Goal: Task Accomplishment & Management: Manage account settings

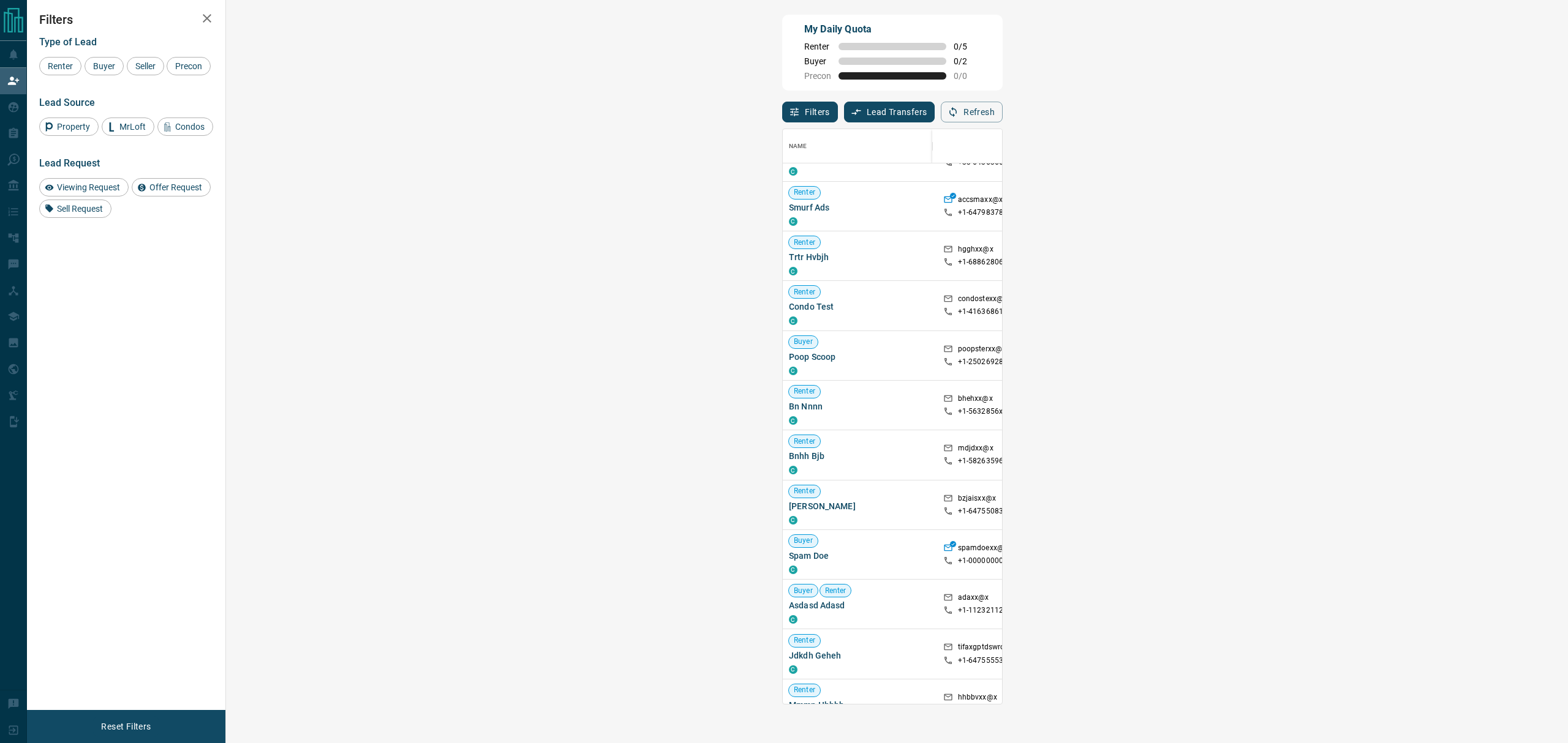
scroll to position [407, 0]
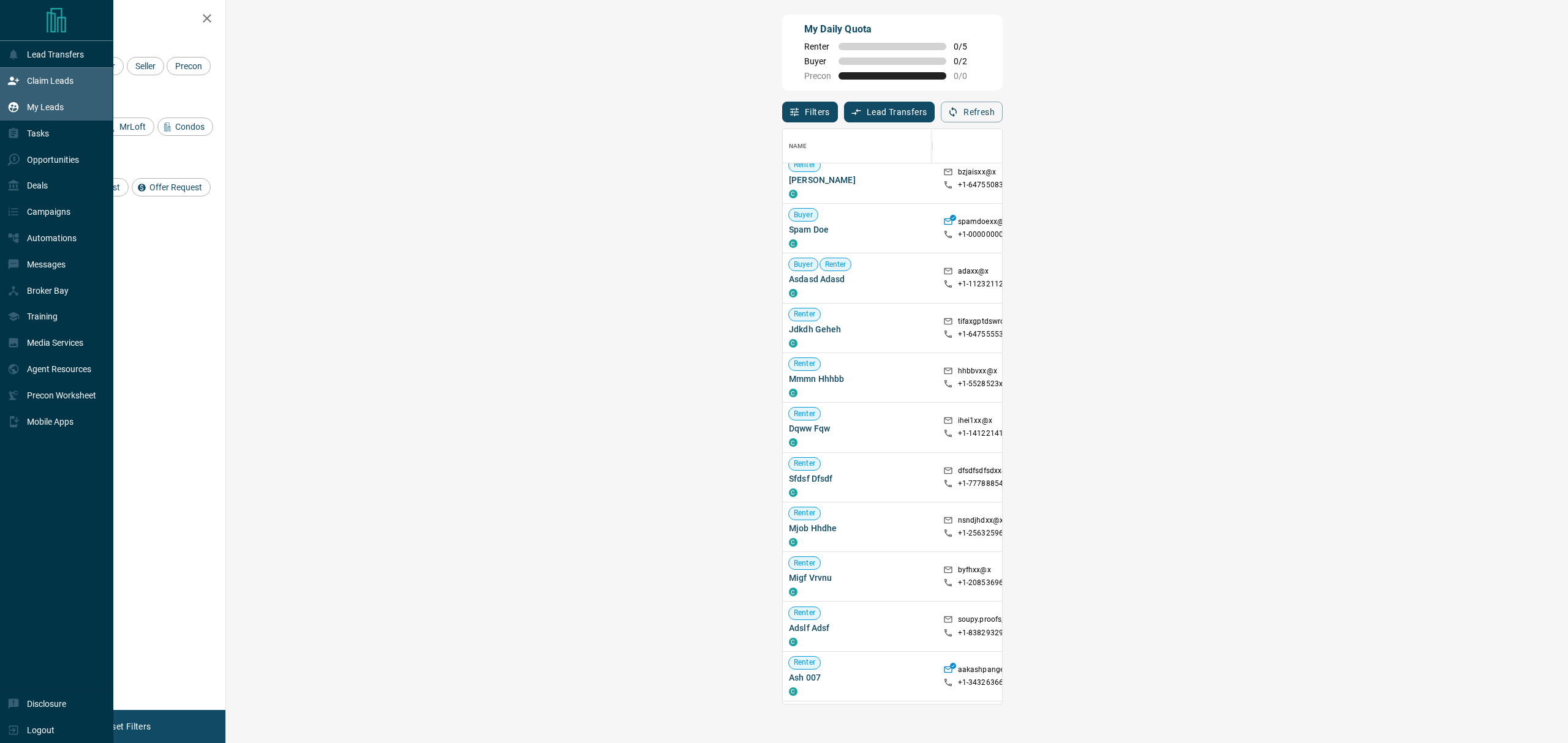
click at [15, 113] on icon at bounding box center [13, 108] width 10 height 10
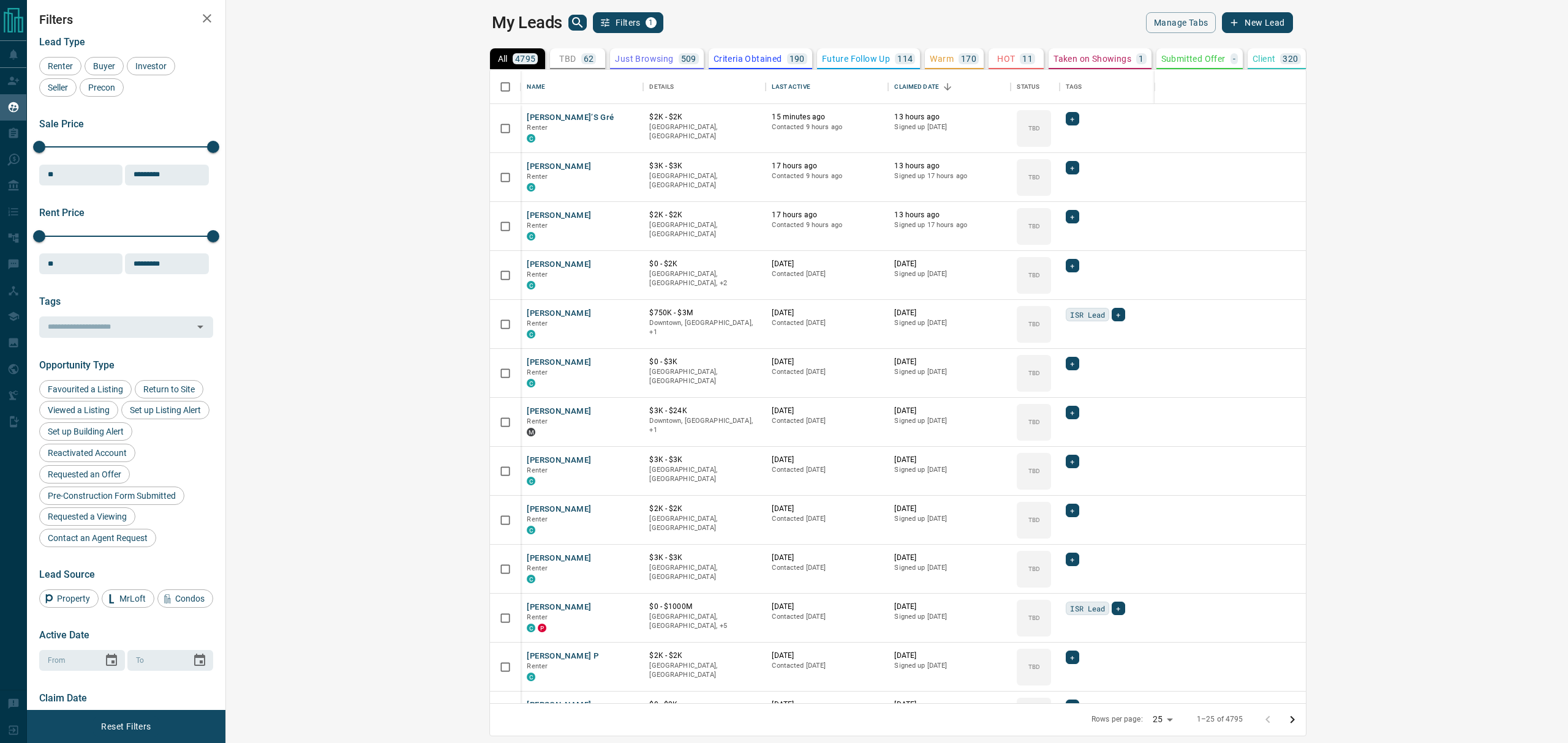
scroll to position [621, 1323]
click at [584, 59] on p "62" at bounding box center [589, 58] width 10 height 8
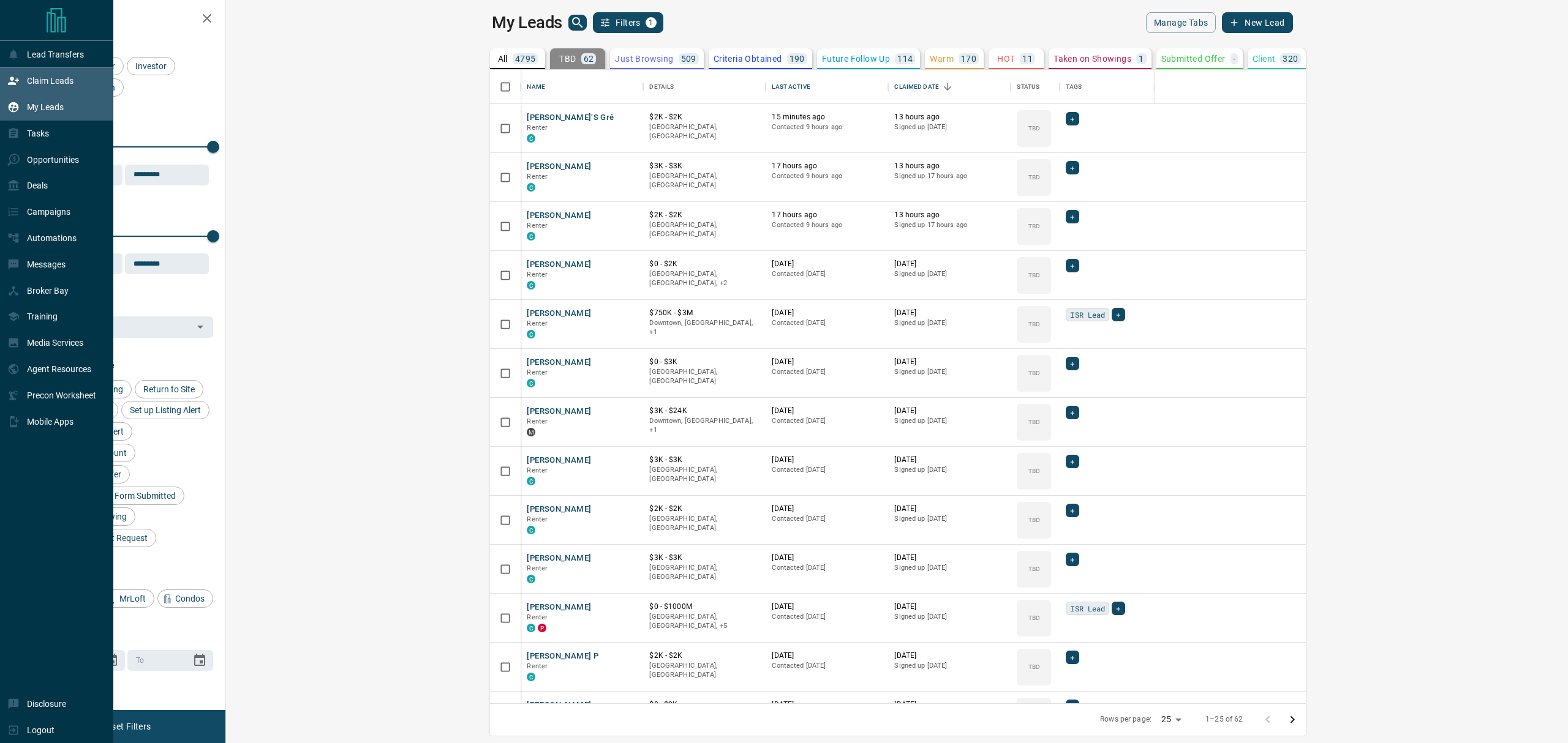
click at [13, 81] on icon at bounding box center [13, 81] width 11 height 8
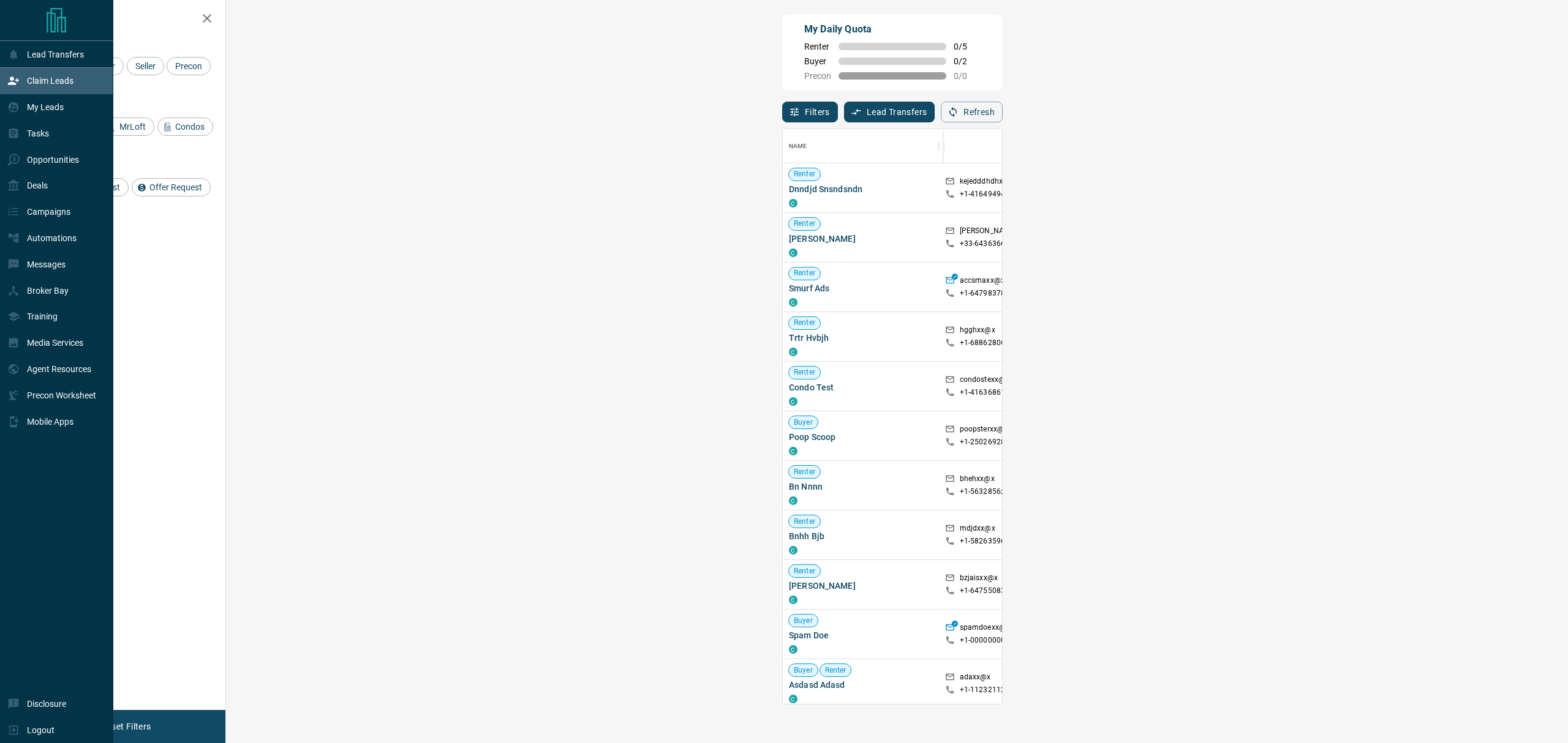
scroll to position [563, 1302]
click at [32, 55] on p "Lead Transfers" at bounding box center [55, 54] width 57 height 10
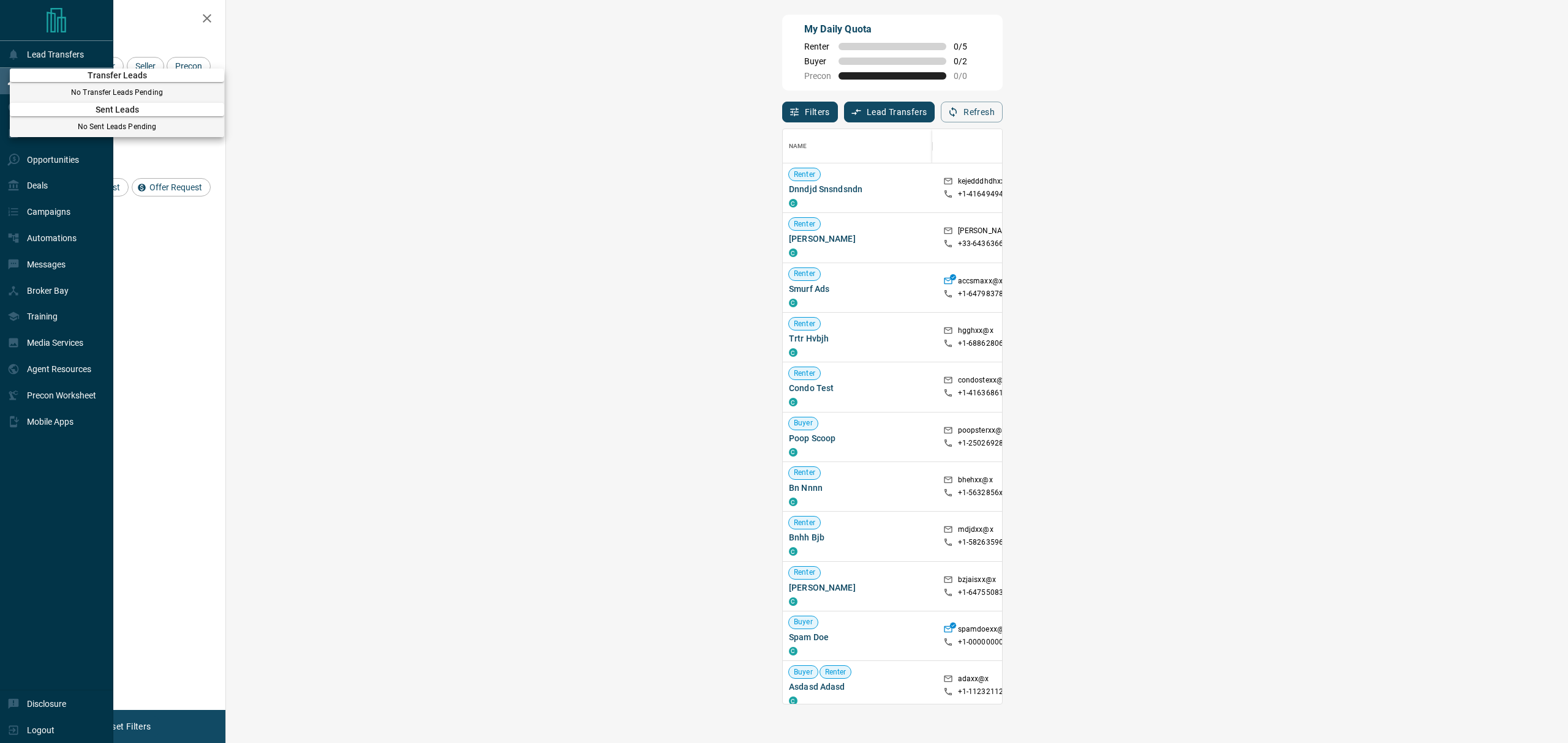
click at [629, 71] on div at bounding box center [784, 372] width 1568 height 743
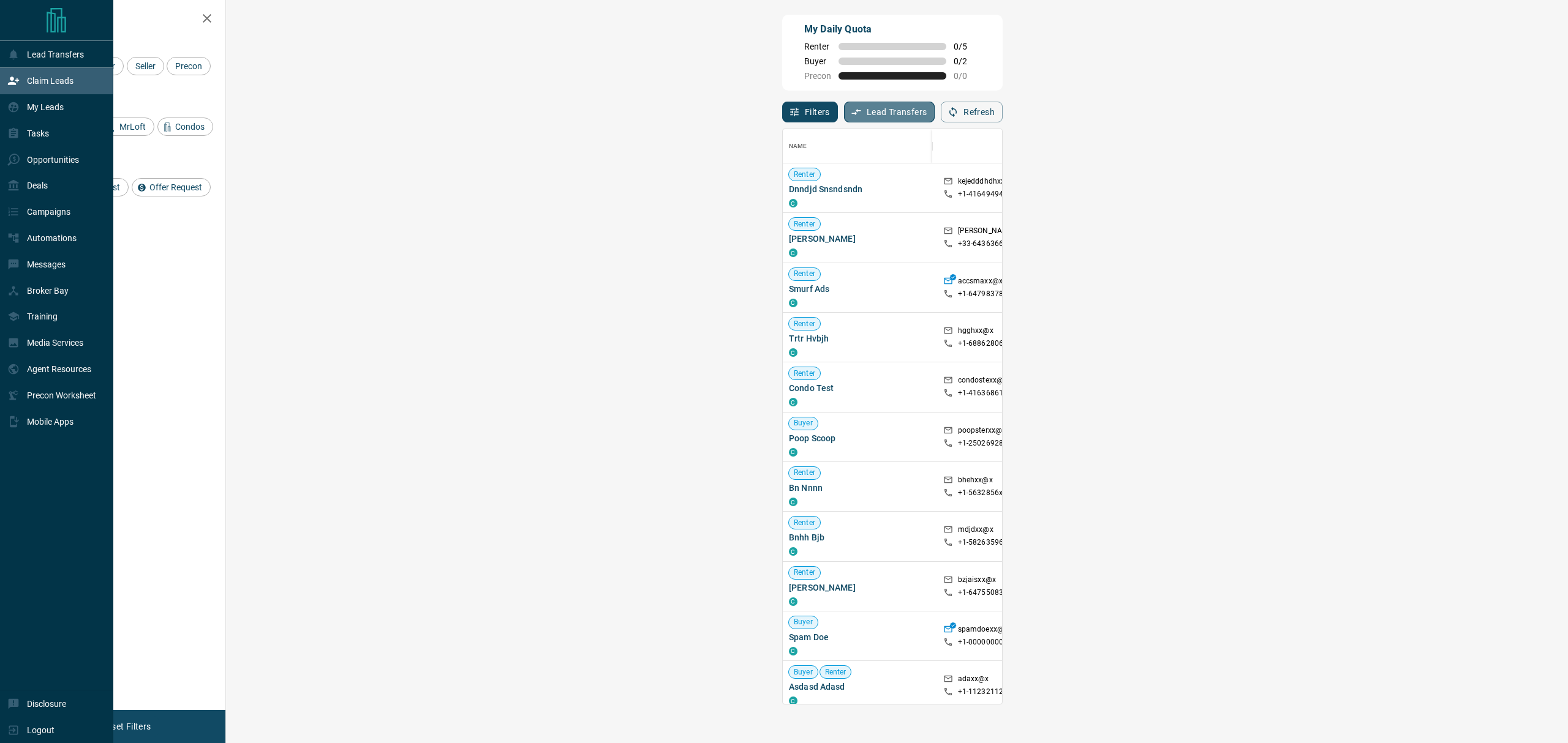
click at [844, 113] on button "Lead Transfers" at bounding box center [889, 112] width 91 height 20
click at [571, 109] on div at bounding box center [784, 372] width 1568 height 743
click at [57, 117] on div "My Leads" at bounding box center [35, 108] width 56 height 20
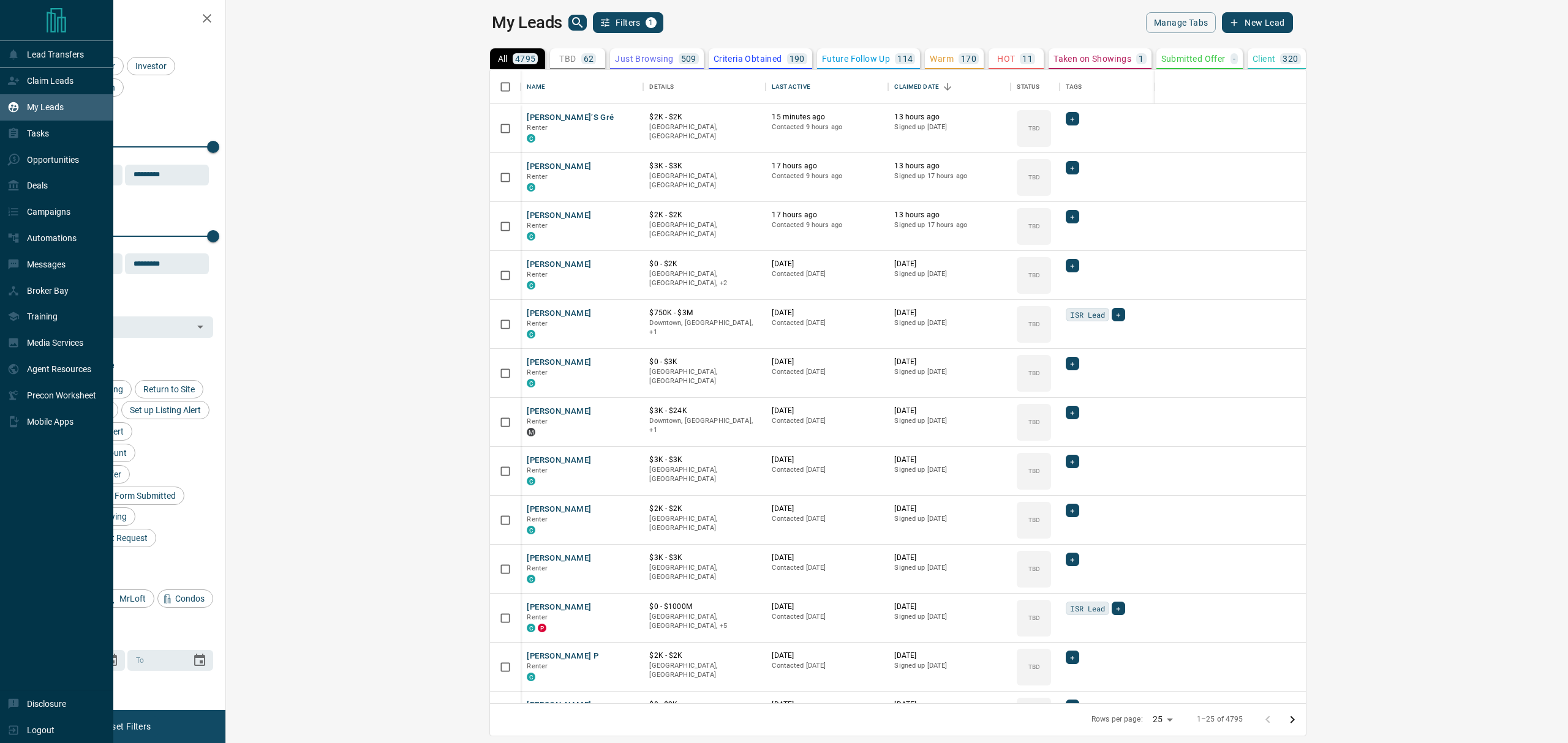
scroll to position [621, 1323]
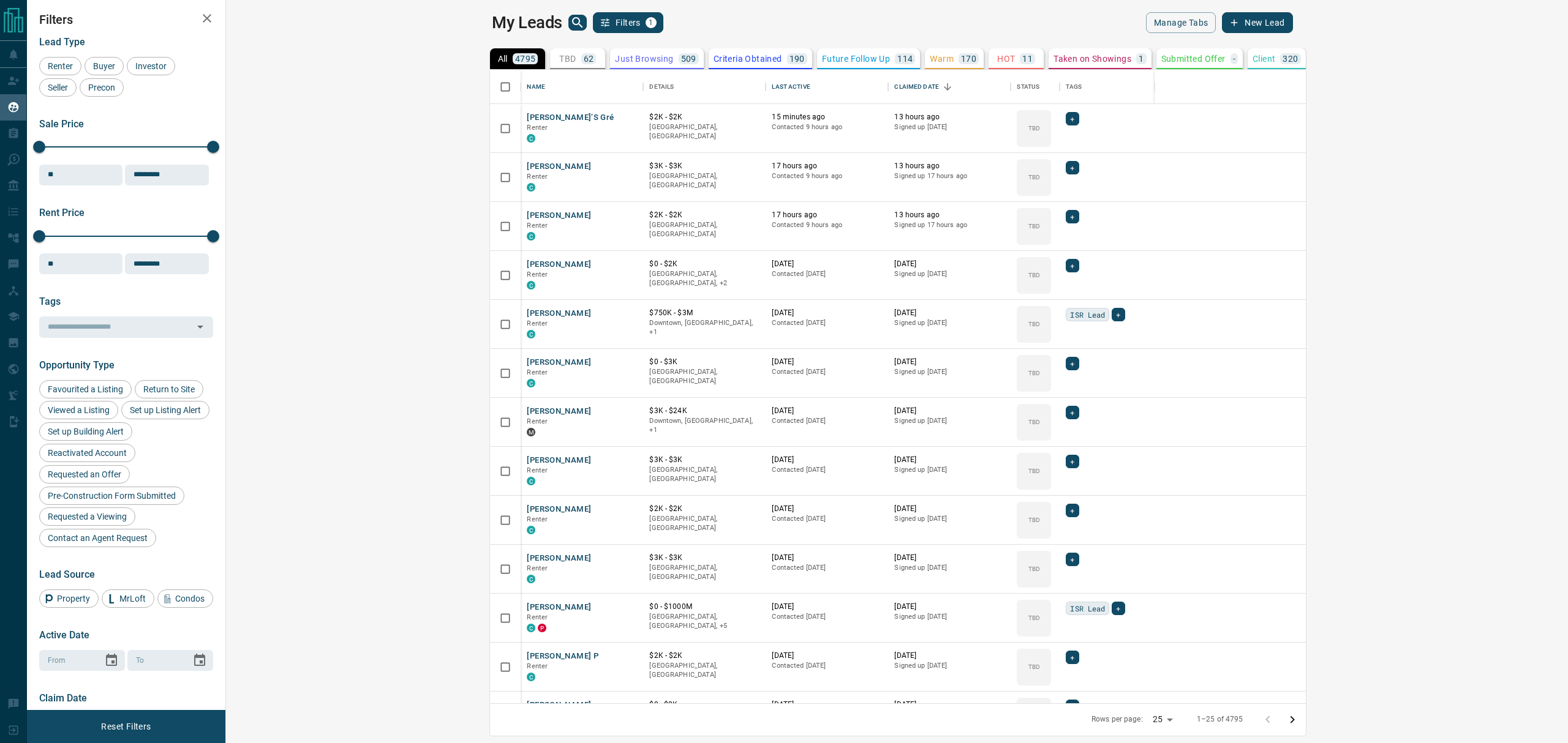
click at [584, 60] on p "62" at bounding box center [589, 58] width 10 height 8
click at [813, 90] on icon "Sort" at bounding box center [818, 86] width 11 height 11
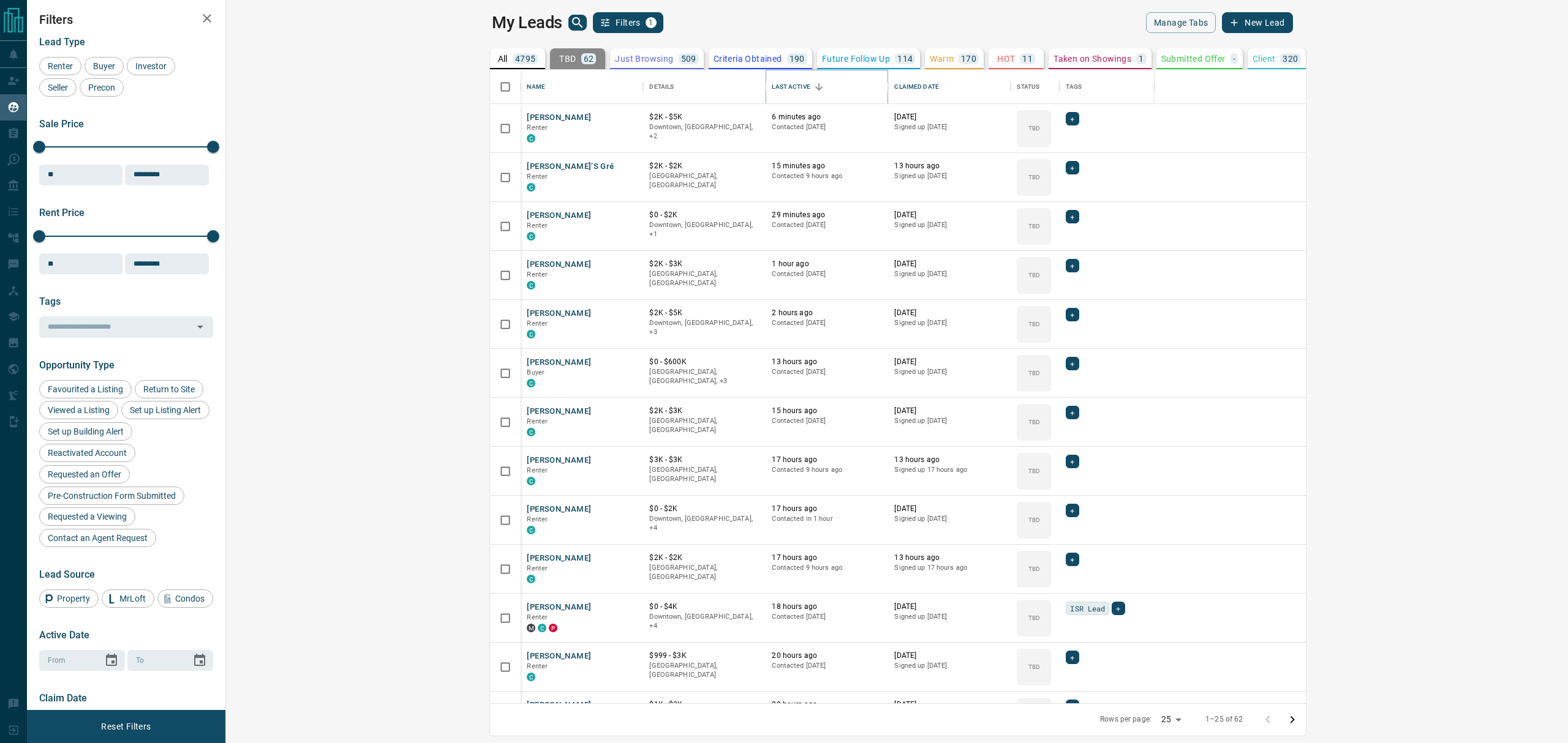
click at [813, 90] on icon "Sort" at bounding box center [818, 86] width 11 height 11
click at [942, 85] on icon "Sort" at bounding box center [947, 86] width 11 height 11
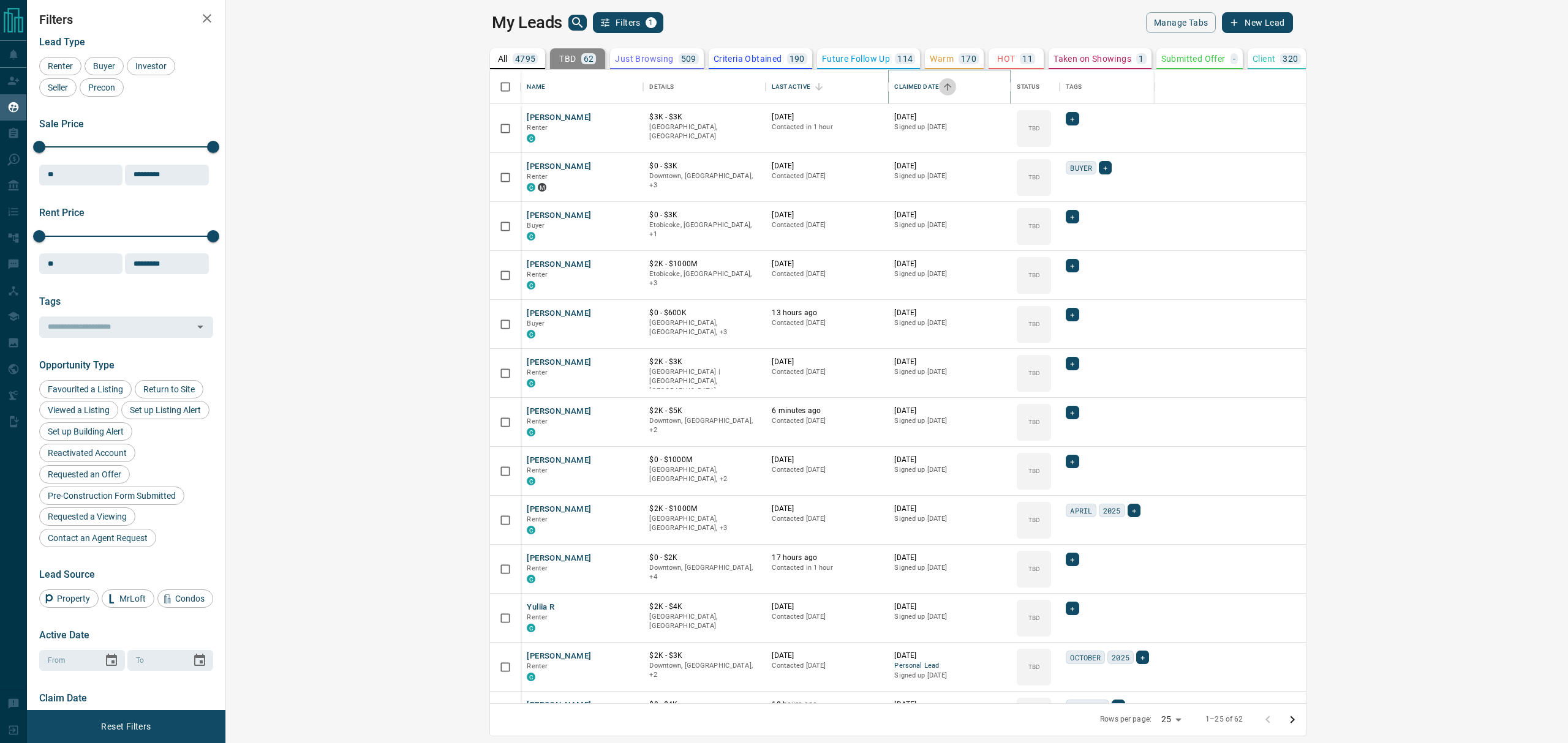
click at [944, 85] on icon "Sort" at bounding box center [947, 86] width 7 height 7
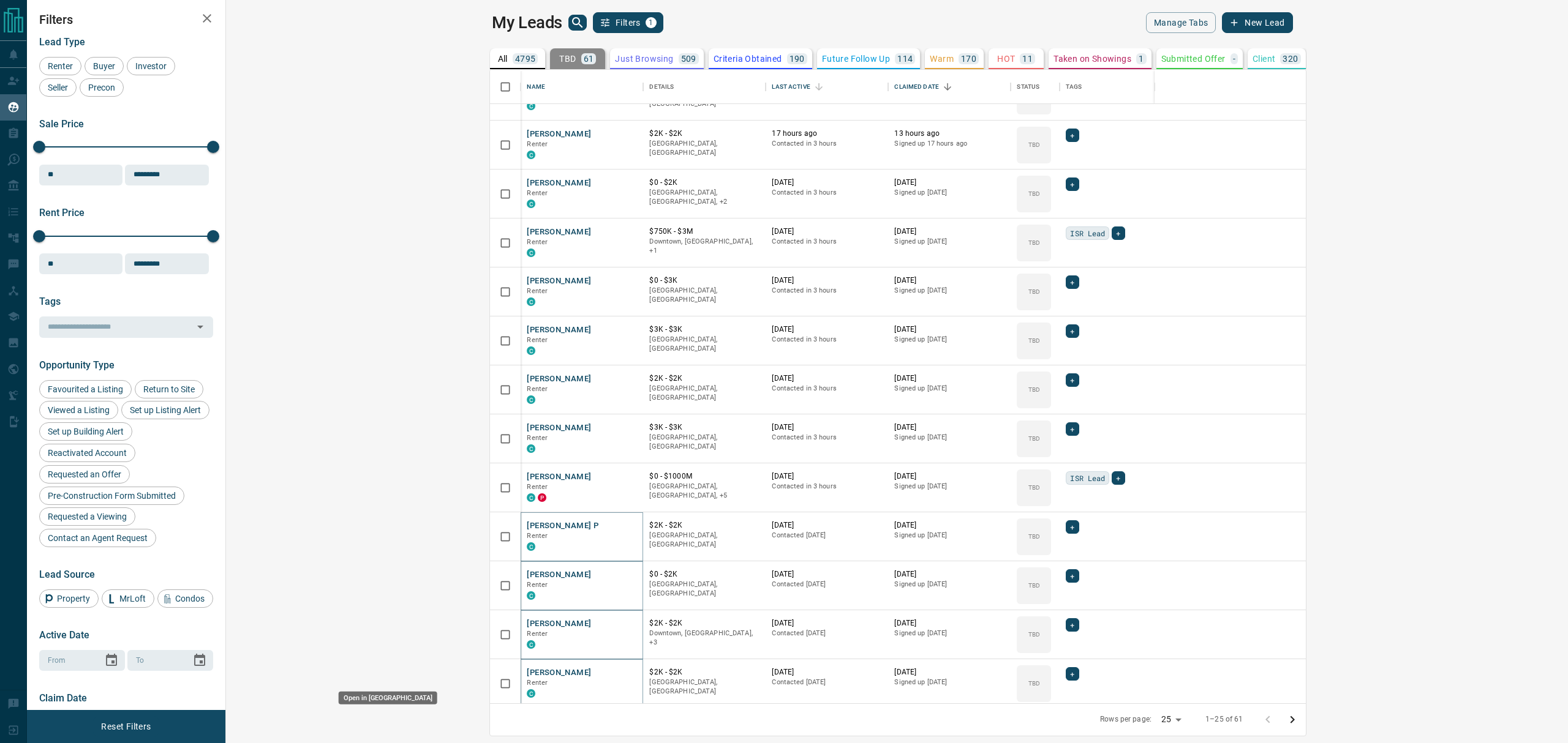
scroll to position [0, 0]
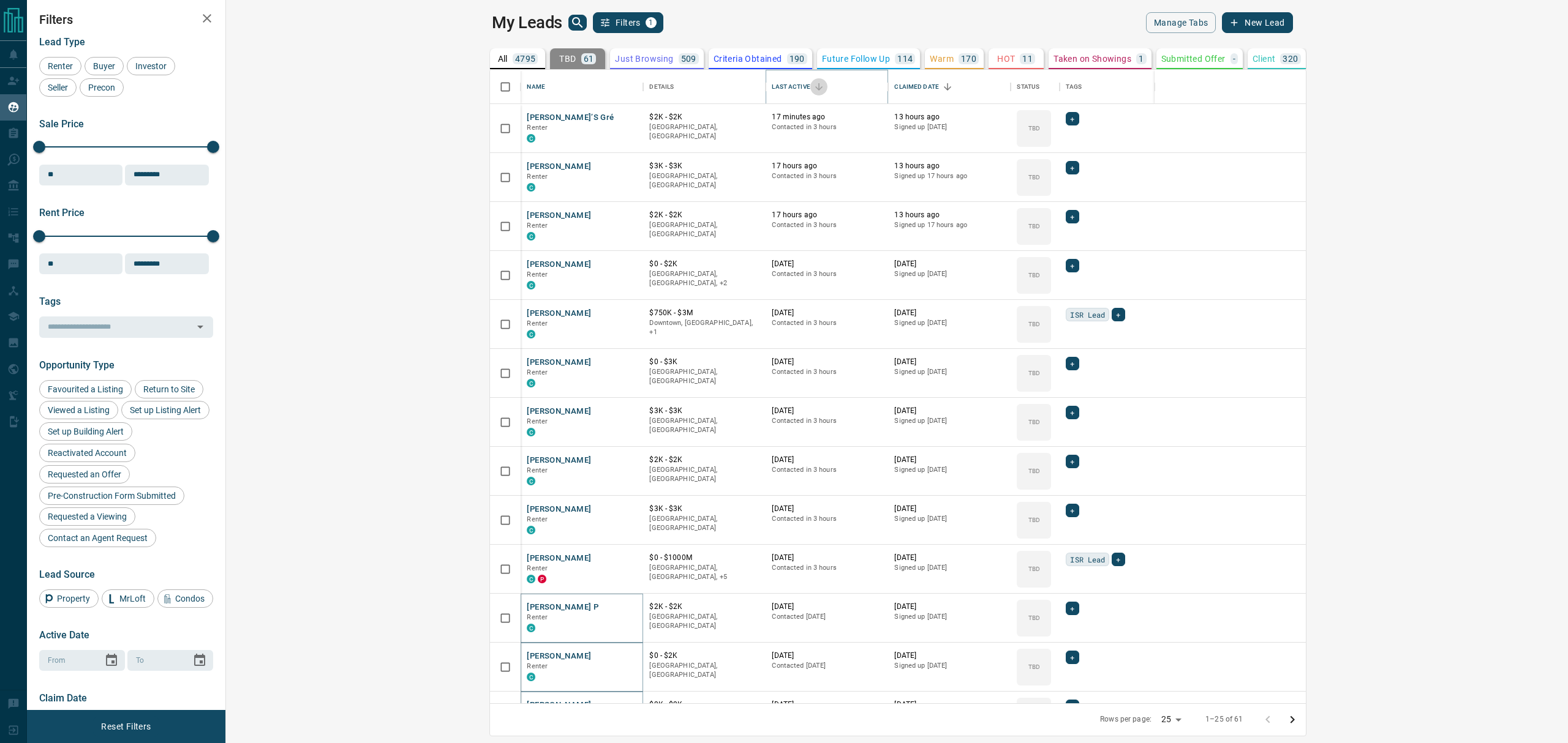
click at [813, 85] on icon "Sort" at bounding box center [818, 86] width 11 height 11
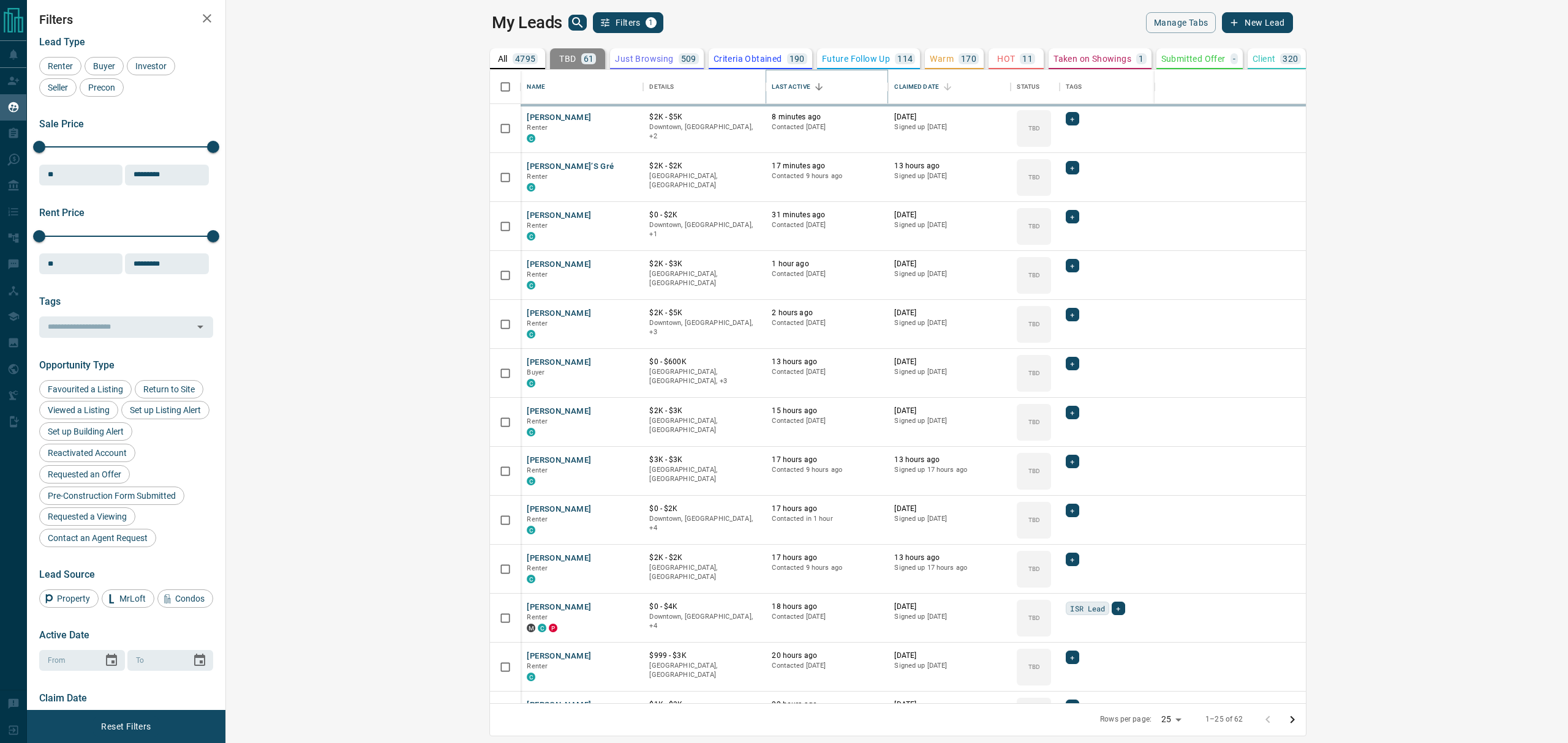
click at [813, 85] on icon "Sort" at bounding box center [818, 86] width 11 height 11
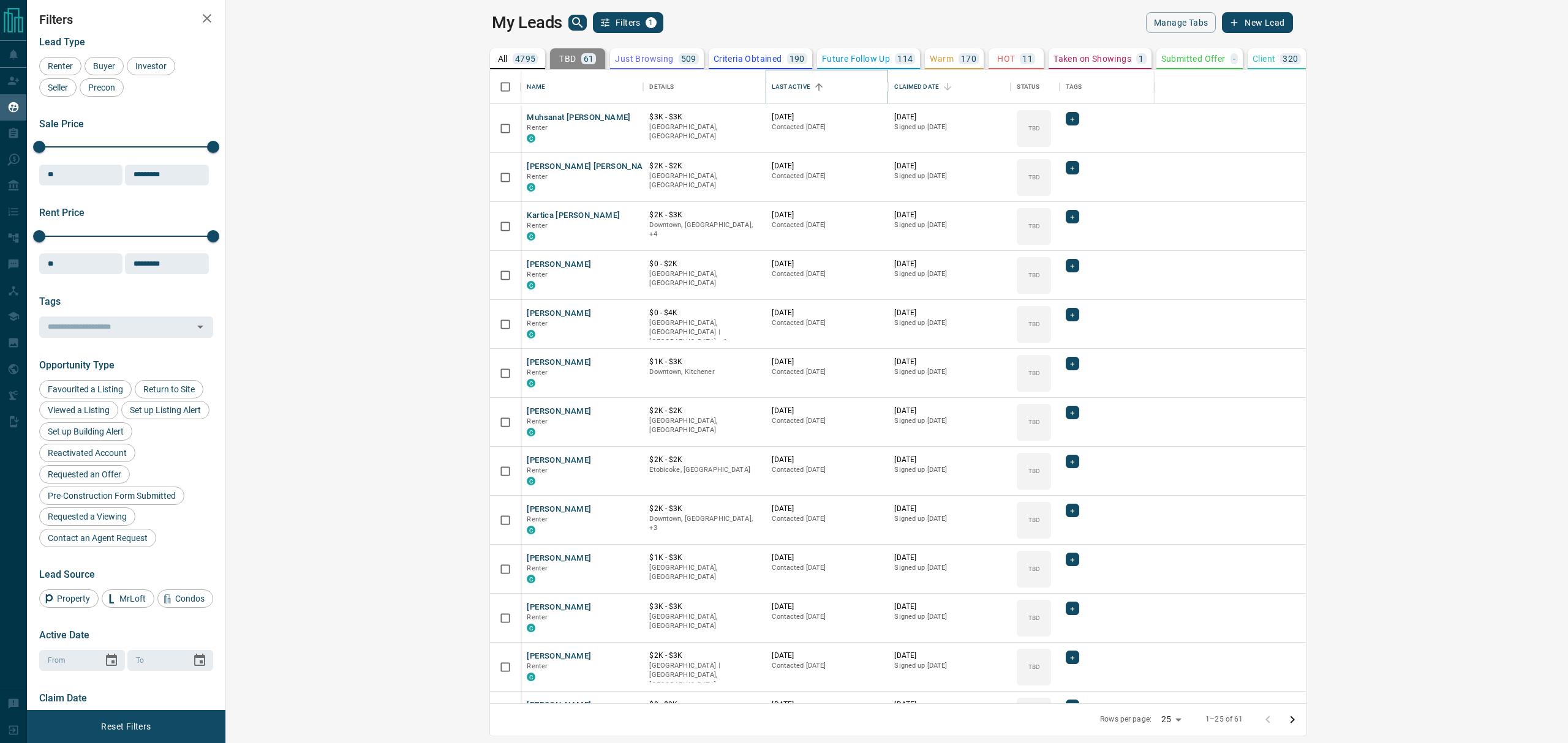
click at [813, 85] on icon "Sort" at bounding box center [818, 86] width 11 height 11
click at [813, 87] on icon "Sort" at bounding box center [818, 86] width 11 height 11
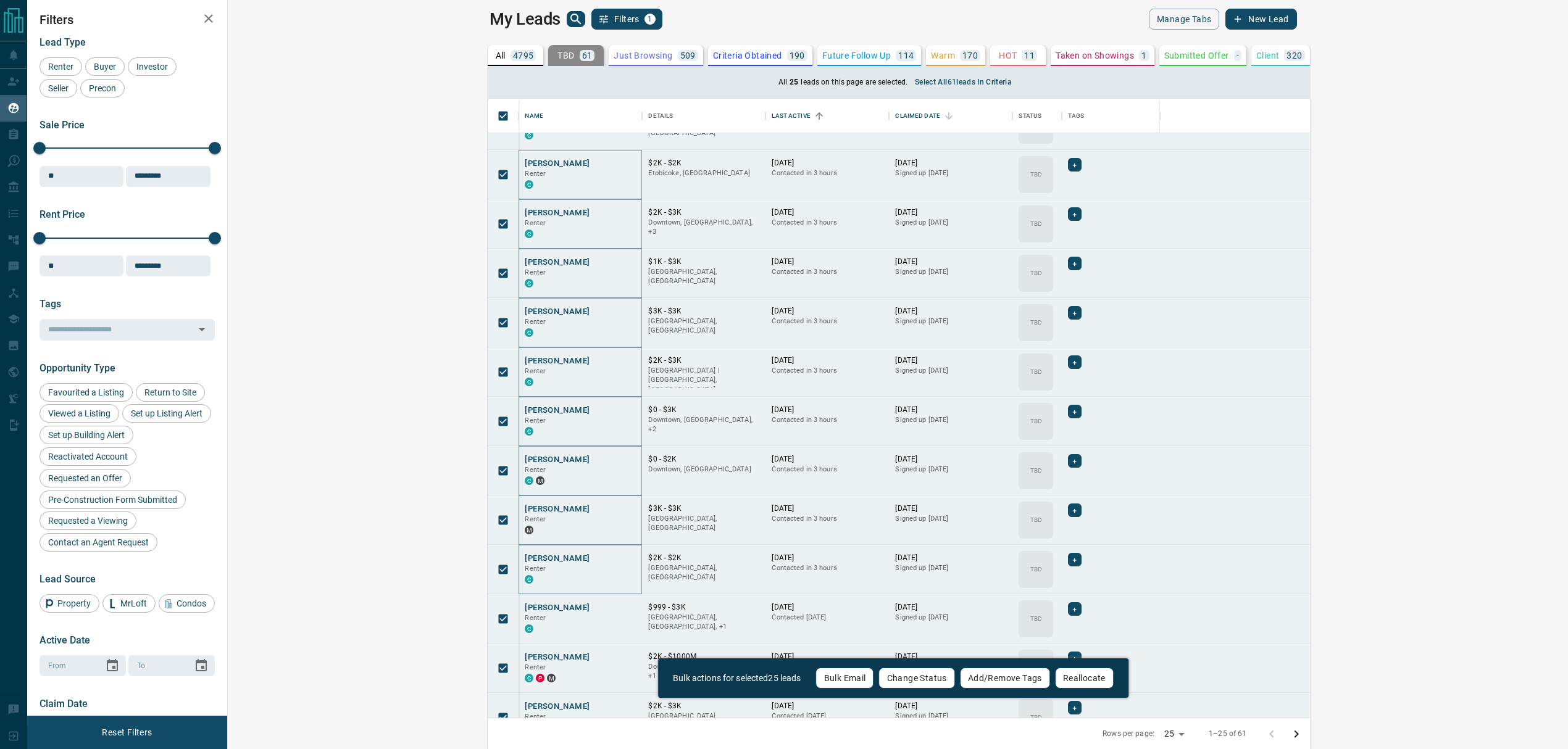
scroll to position [6, 0]
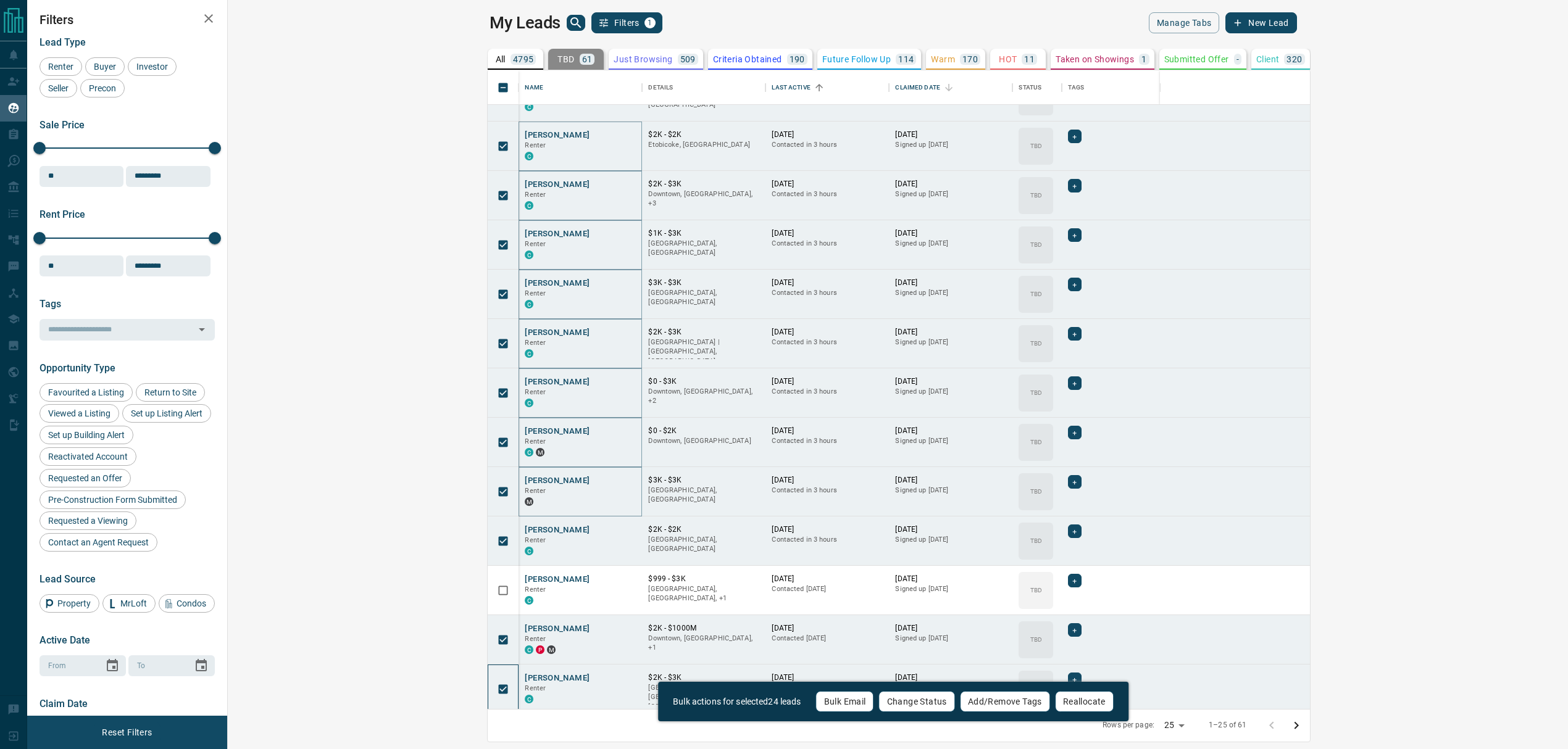
click at [488, 667] on div at bounding box center [503, 689] width 31 height 49
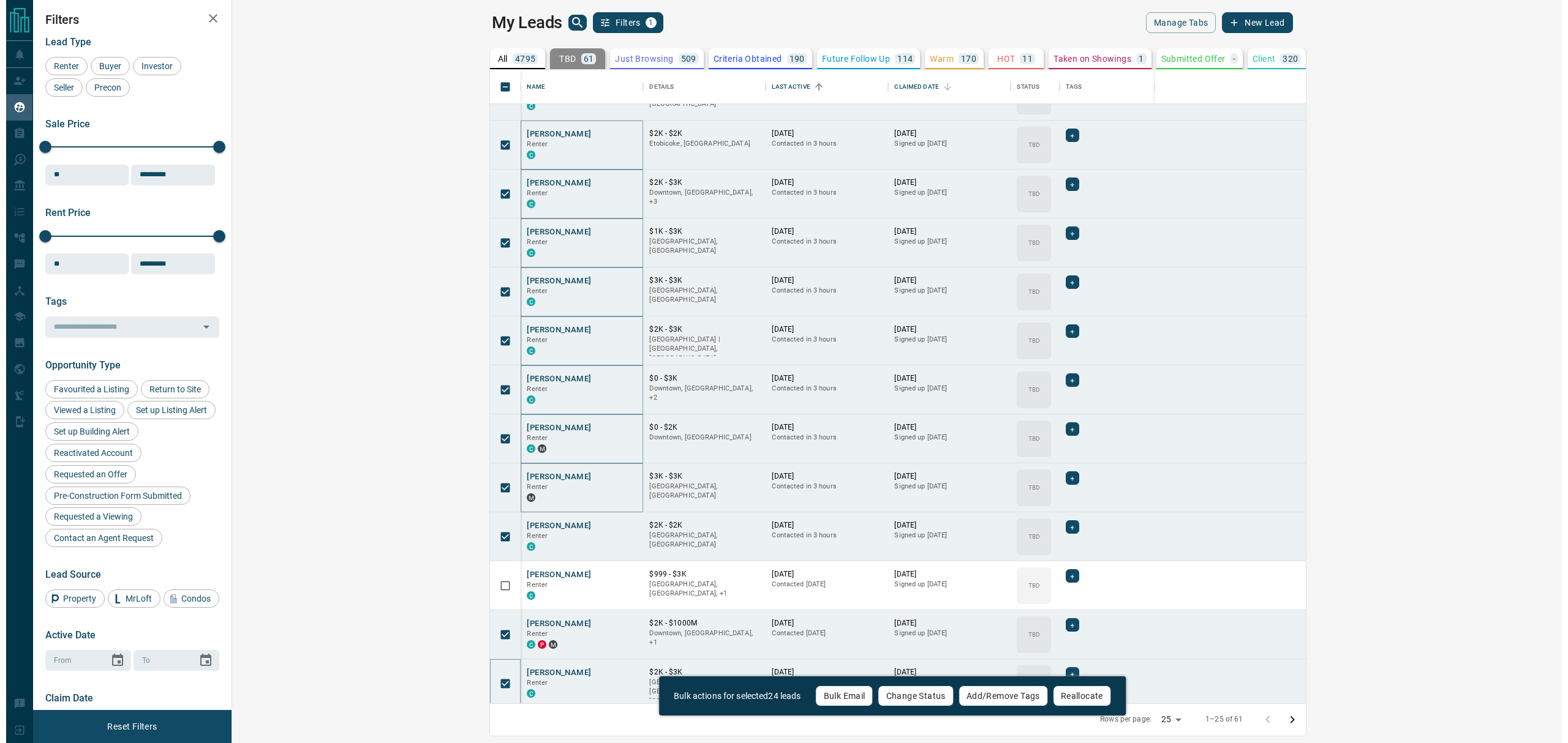
scroll to position [621, 1323]
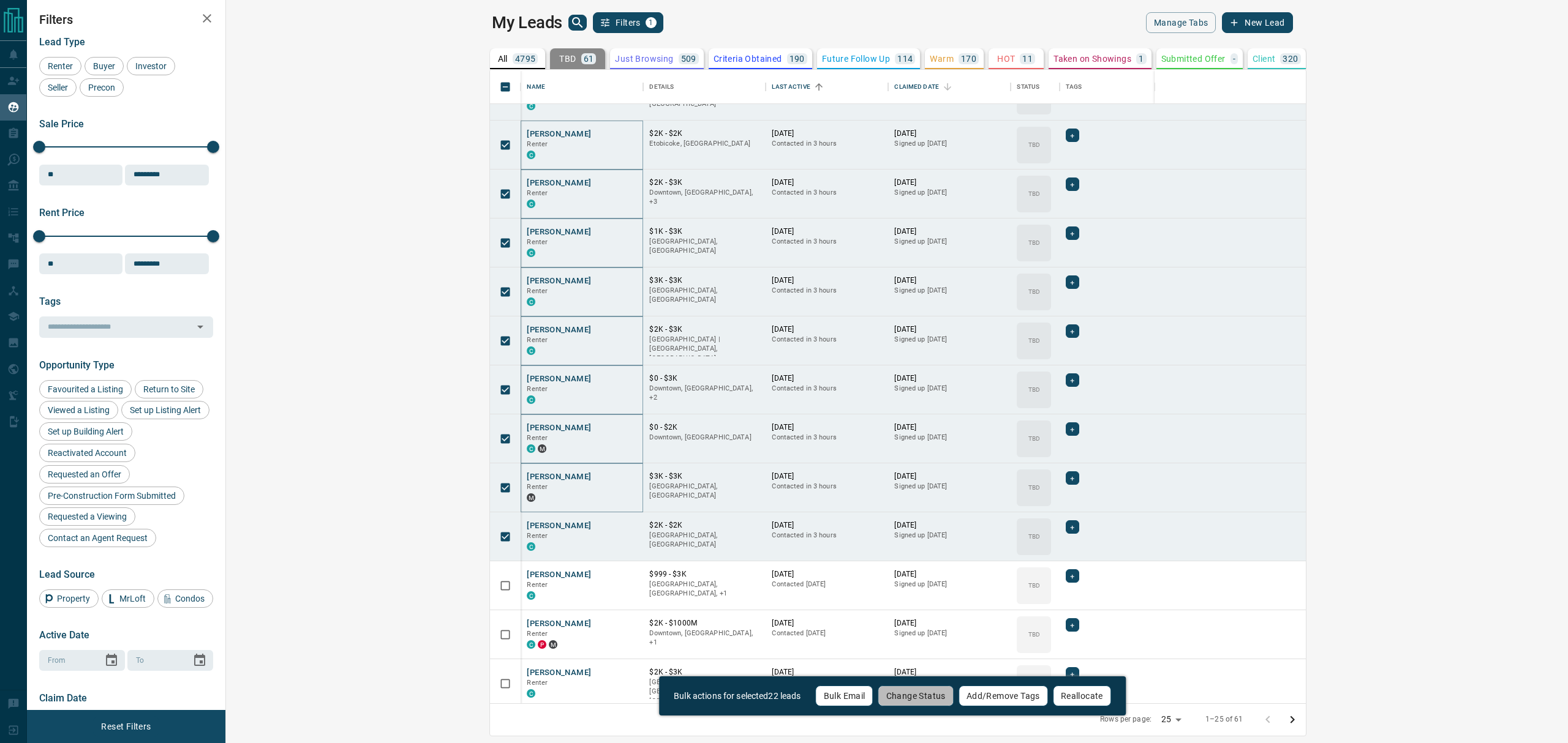
click at [917, 698] on button "Change Status" at bounding box center [916, 696] width 76 height 20
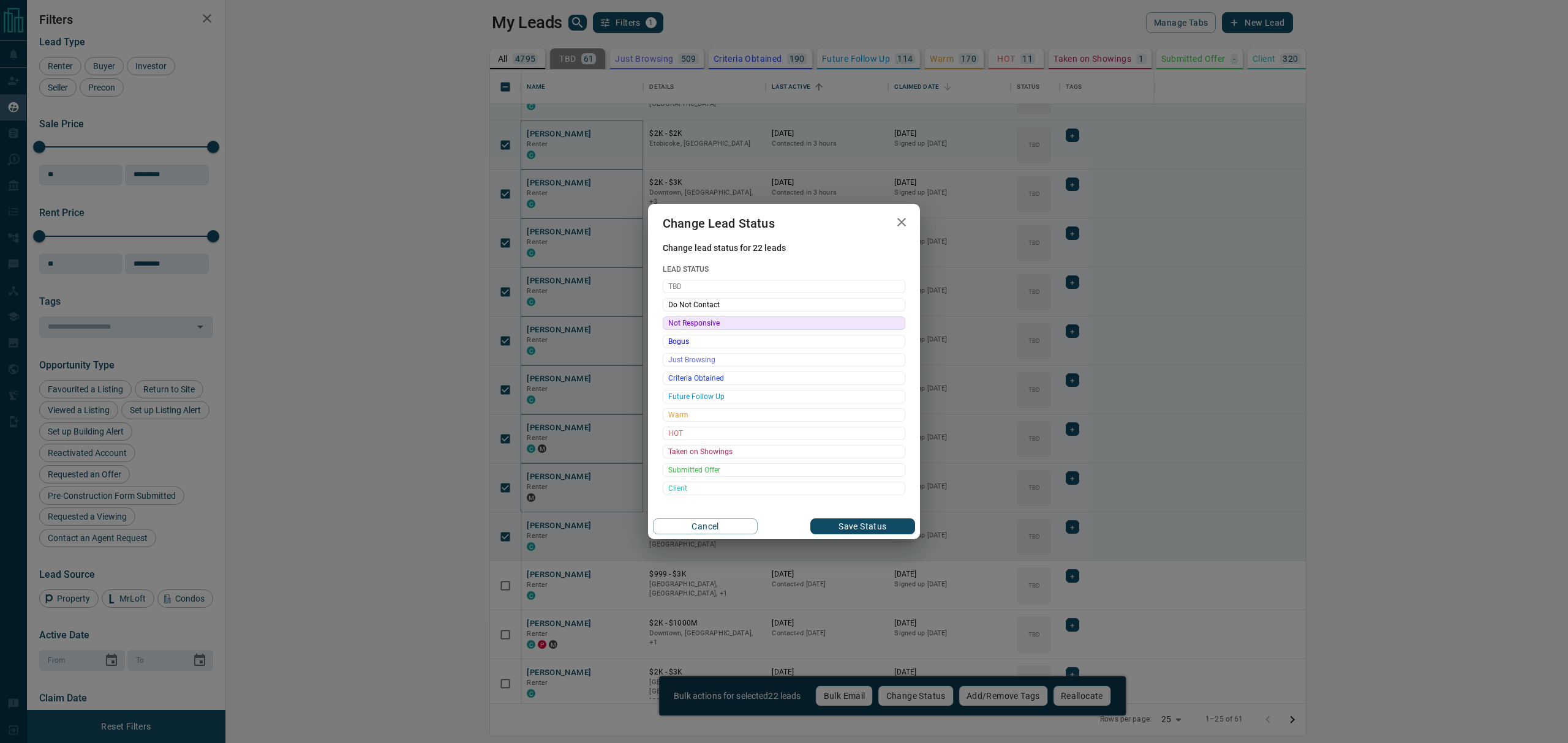
click at [731, 322] on span "Not Responsive" at bounding box center [784, 323] width 231 height 12
click at [877, 527] on button "Save Status" at bounding box center [862, 526] width 104 height 16
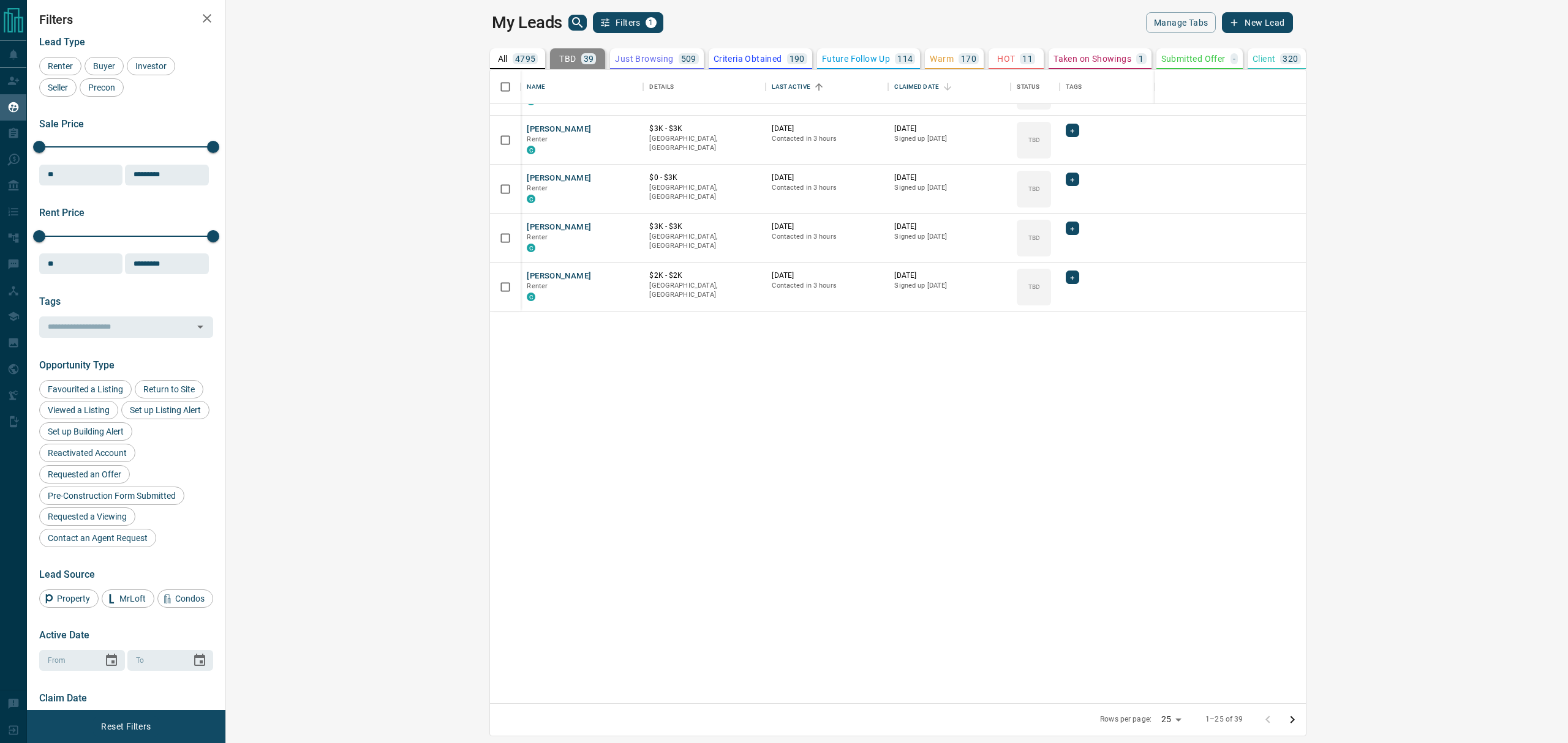
scroll to position [0, 0]
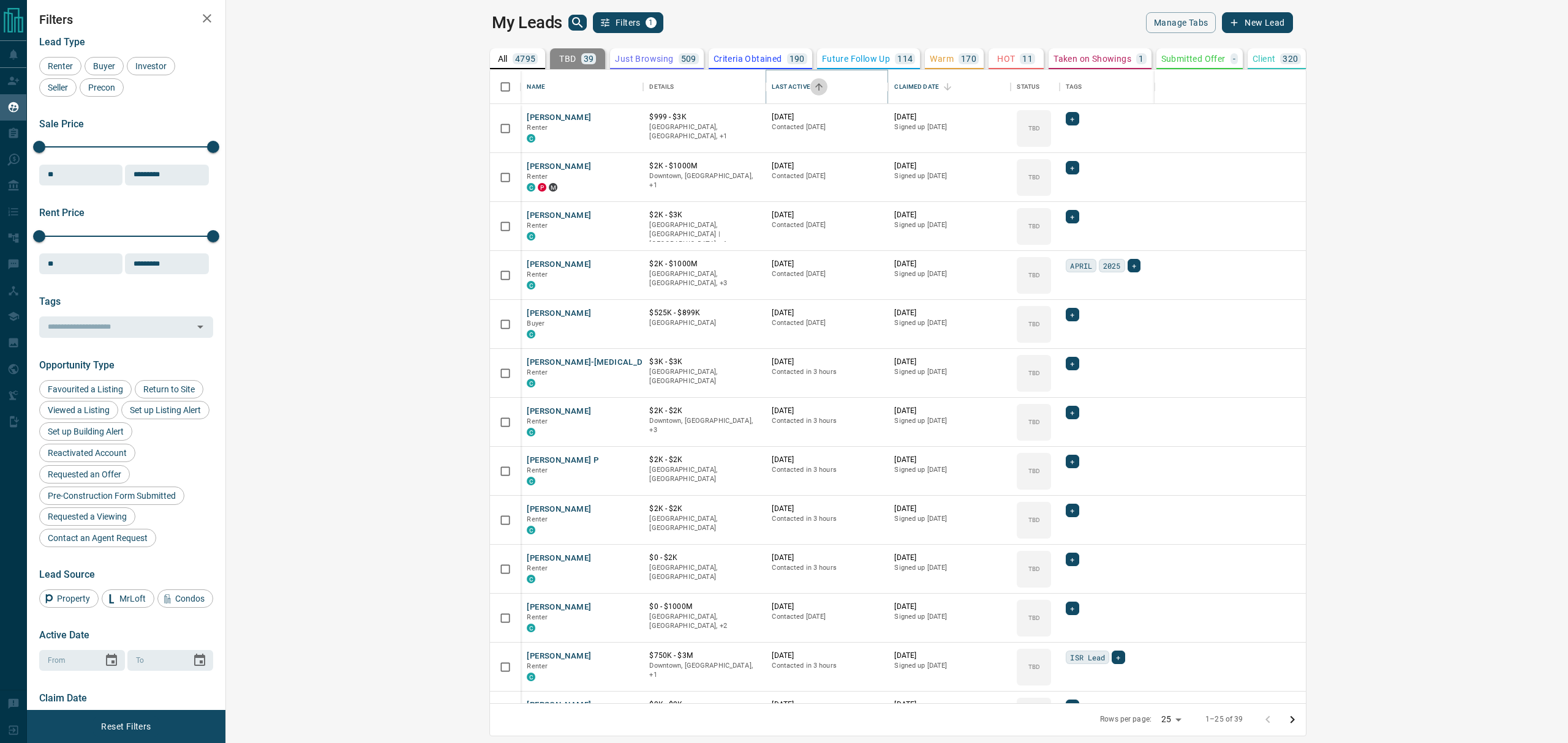
click at [813, 85] on icon "Sort" at bounding box center [818, 86] width 11 height 11
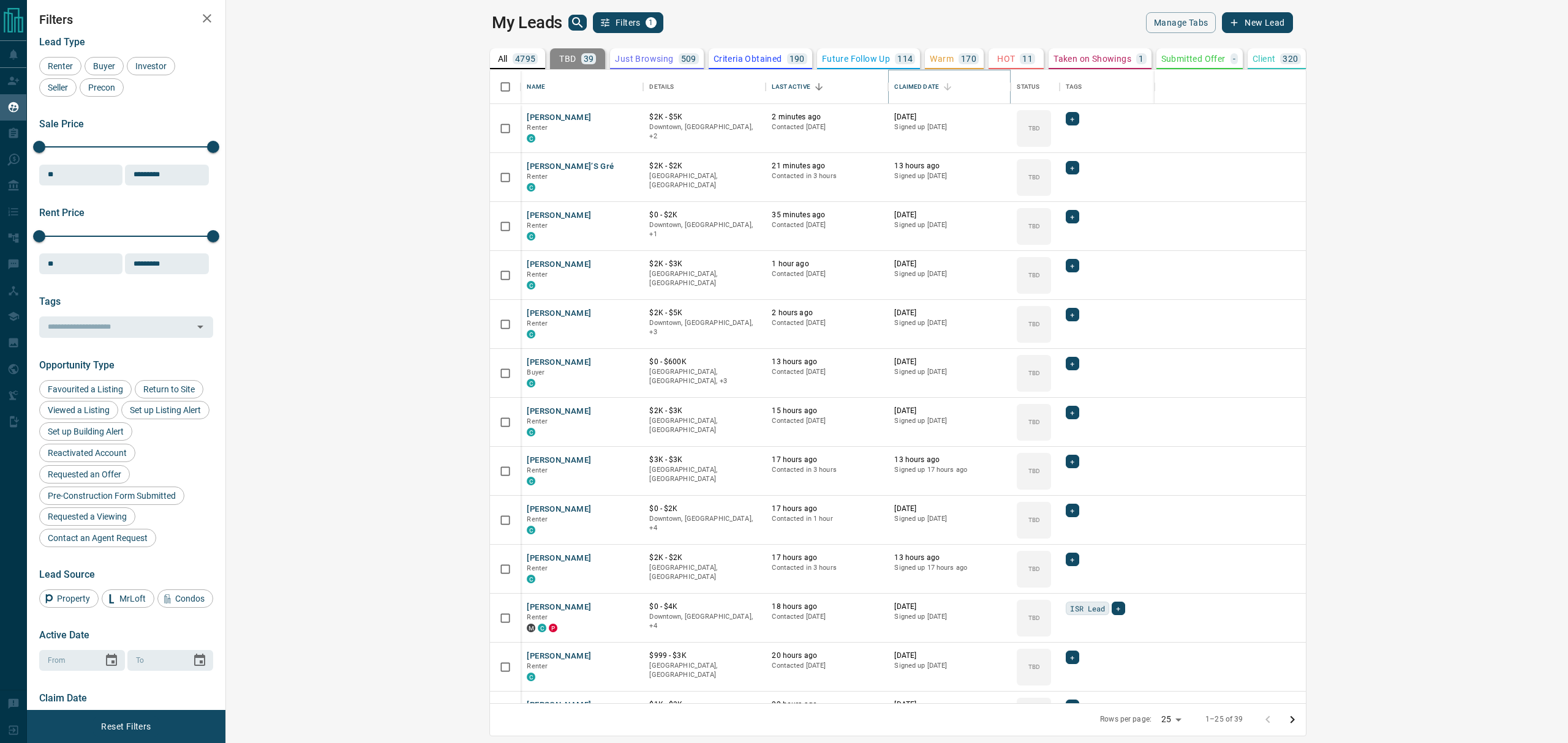
click at [939, 88] on button "Sort" at bounding box center [947, 86] width 17 height 17
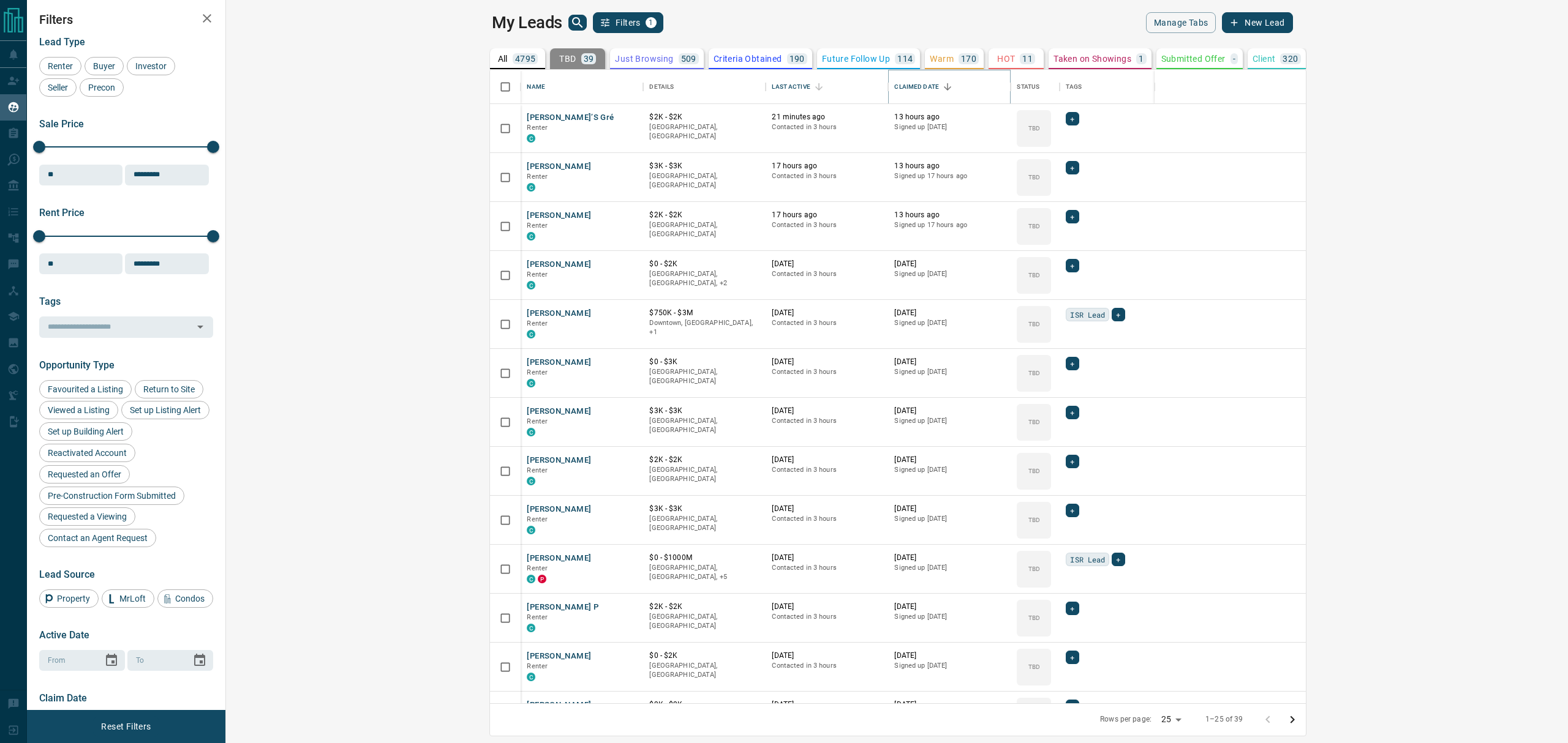
click at [942, 86] on icon "Sort" at bounding box center [947, 86] width 11 height 11
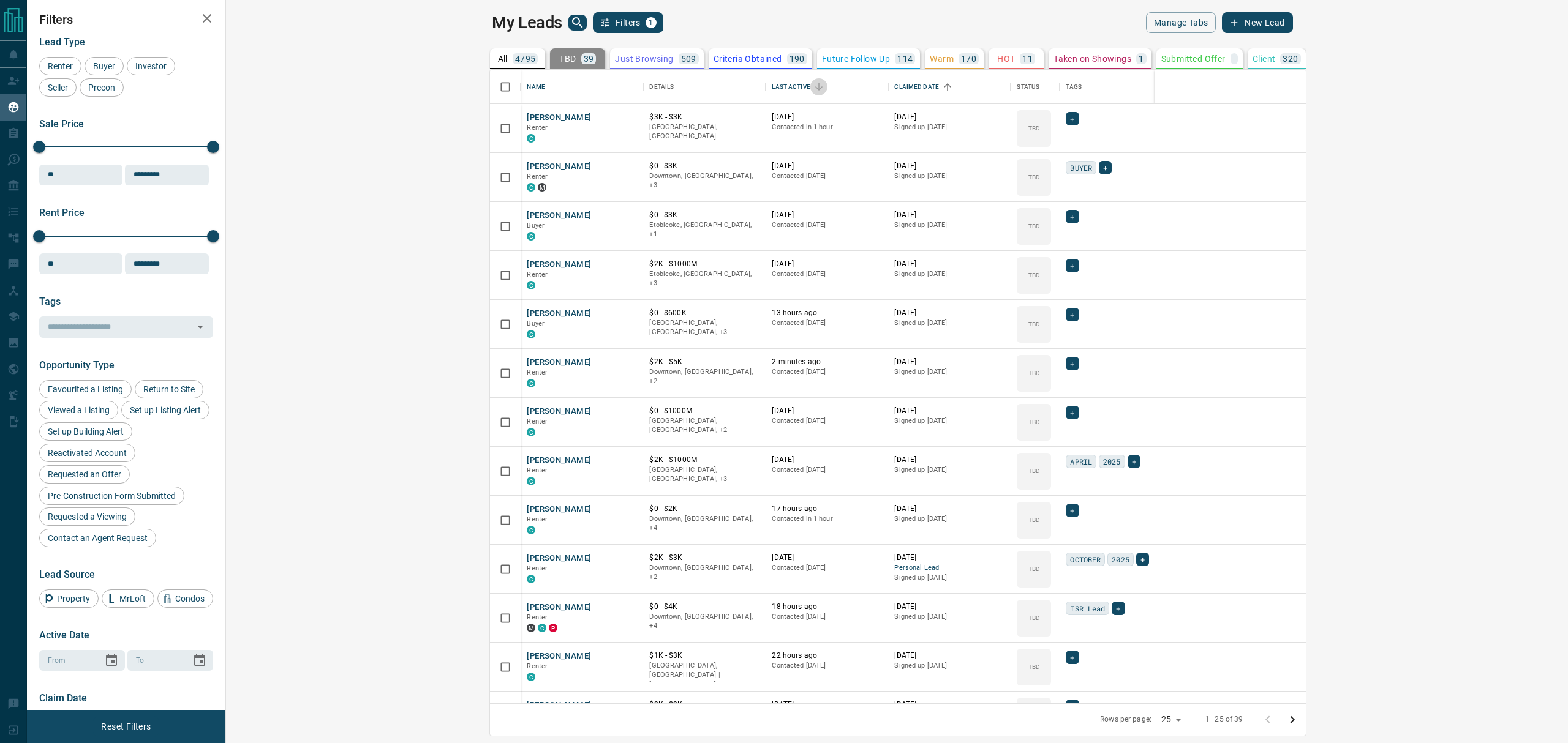
click at [813, 90] on icon "Sort" at bounding box center [818, 86] width 11 height 11
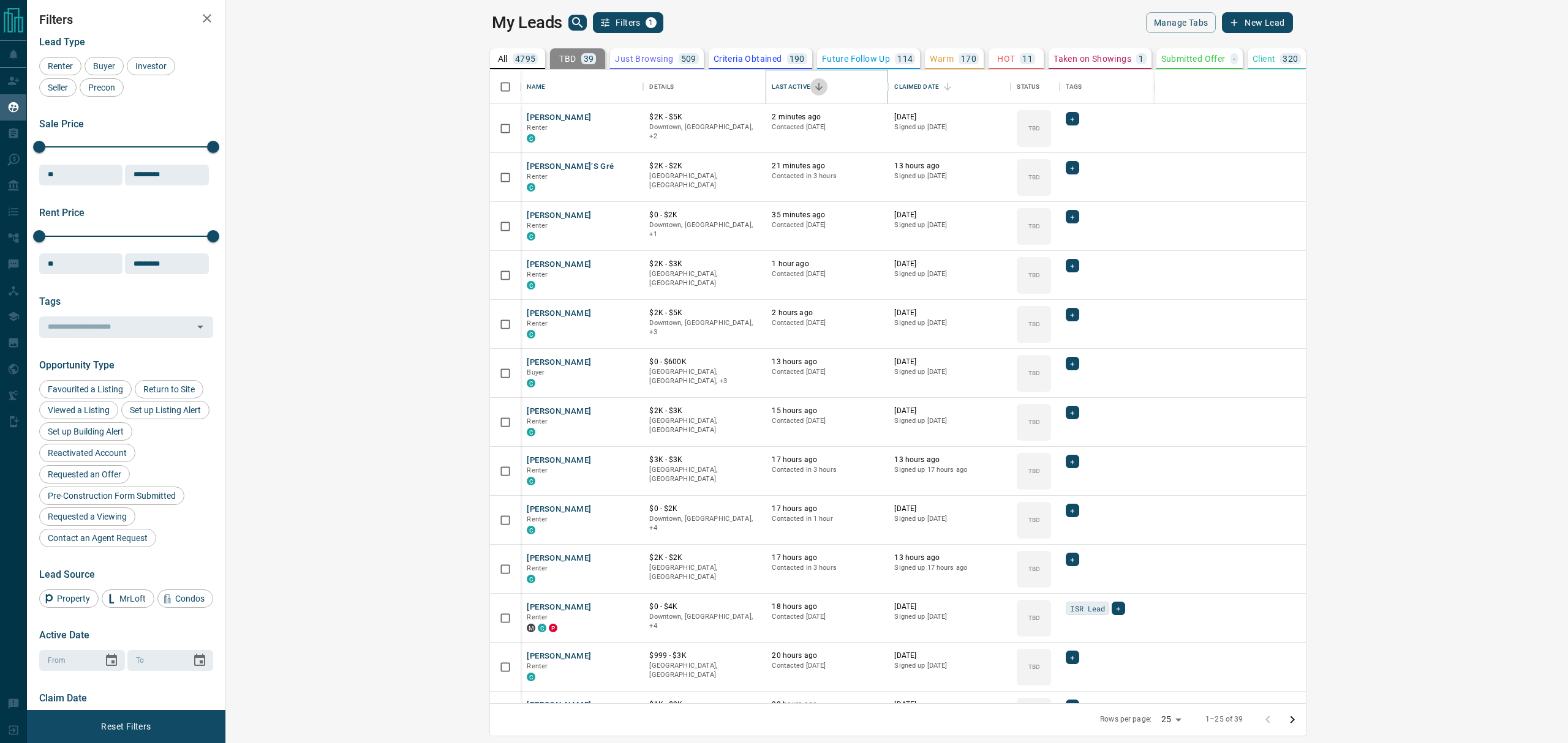
click at [813, 86] on icon "Sort" at bounding box center [818, 86] width 11 height 11
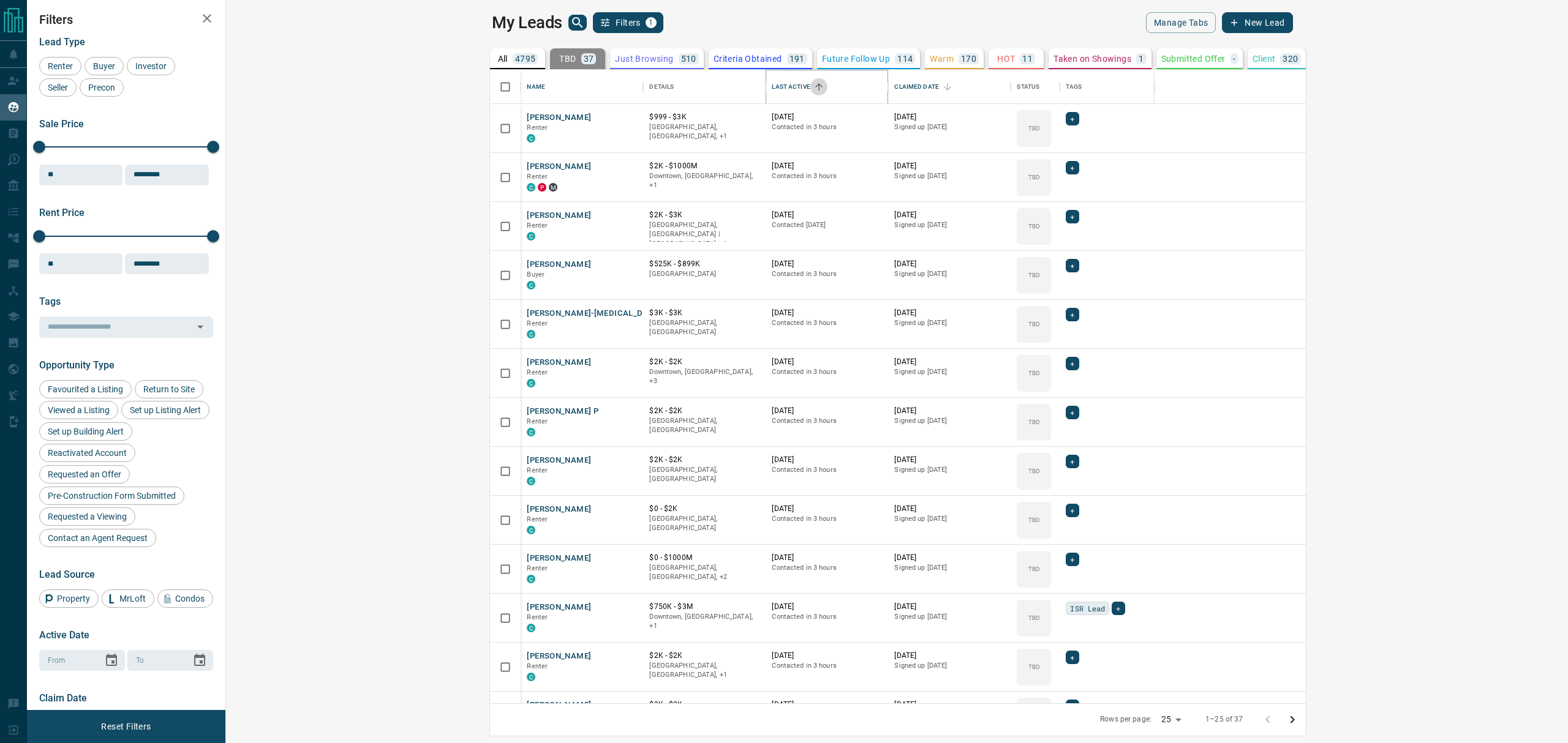
click at [813, 87] on icon "Sort" at bounding box center [818, 86] width 11 height 11
click at [815, 87] on icon "Sort" at bounding box center [818, 86] width 7 height 7
click at [813, 88] on icon "Sort" at bounding box center [818, 86] width 11 height 11
